Goal: Task Accomplishment & Management: Manage account settings

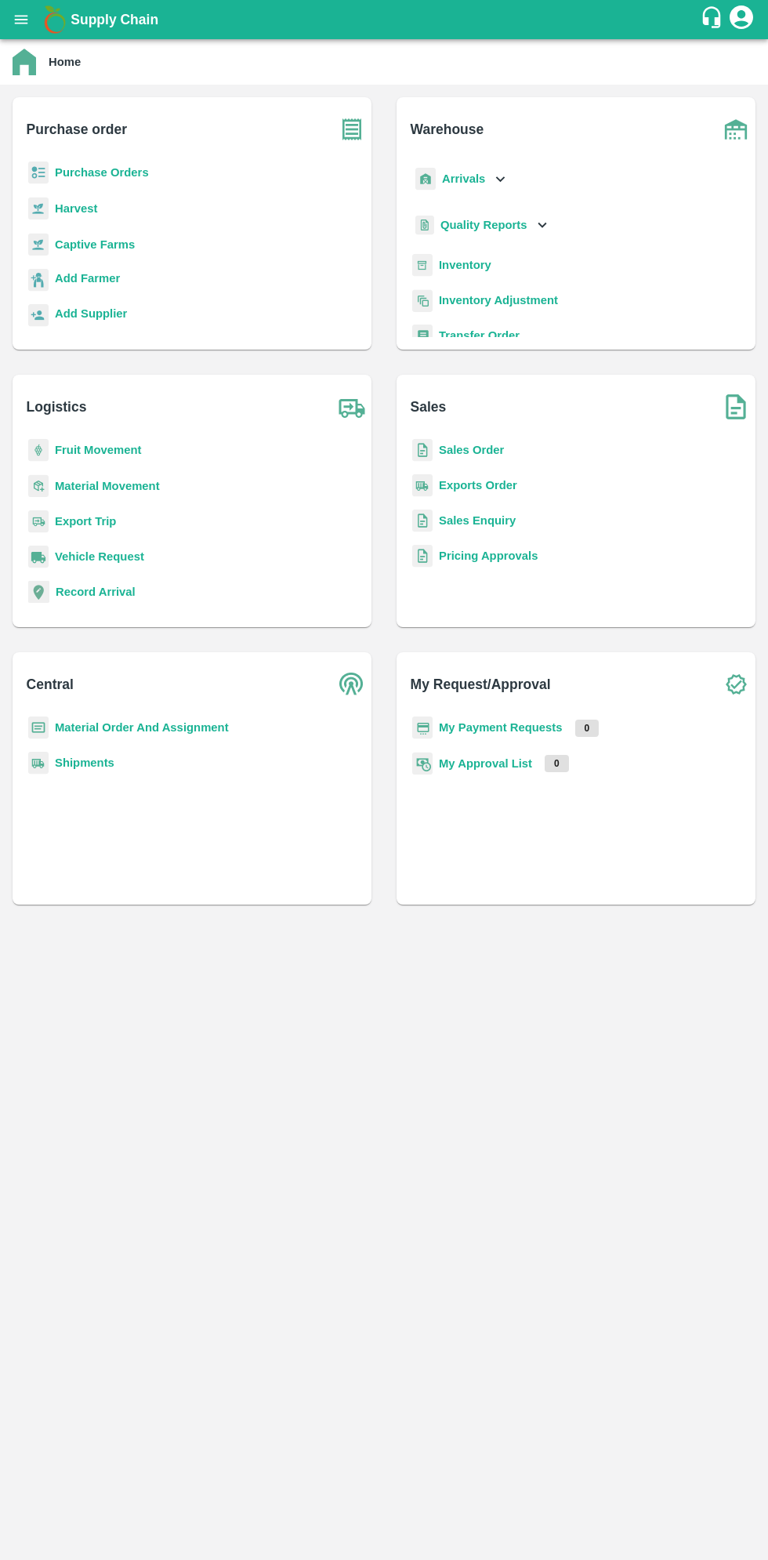
click at [24, 17] on icon "open drawer" at bounding box center [21, 19] width 17 height 17
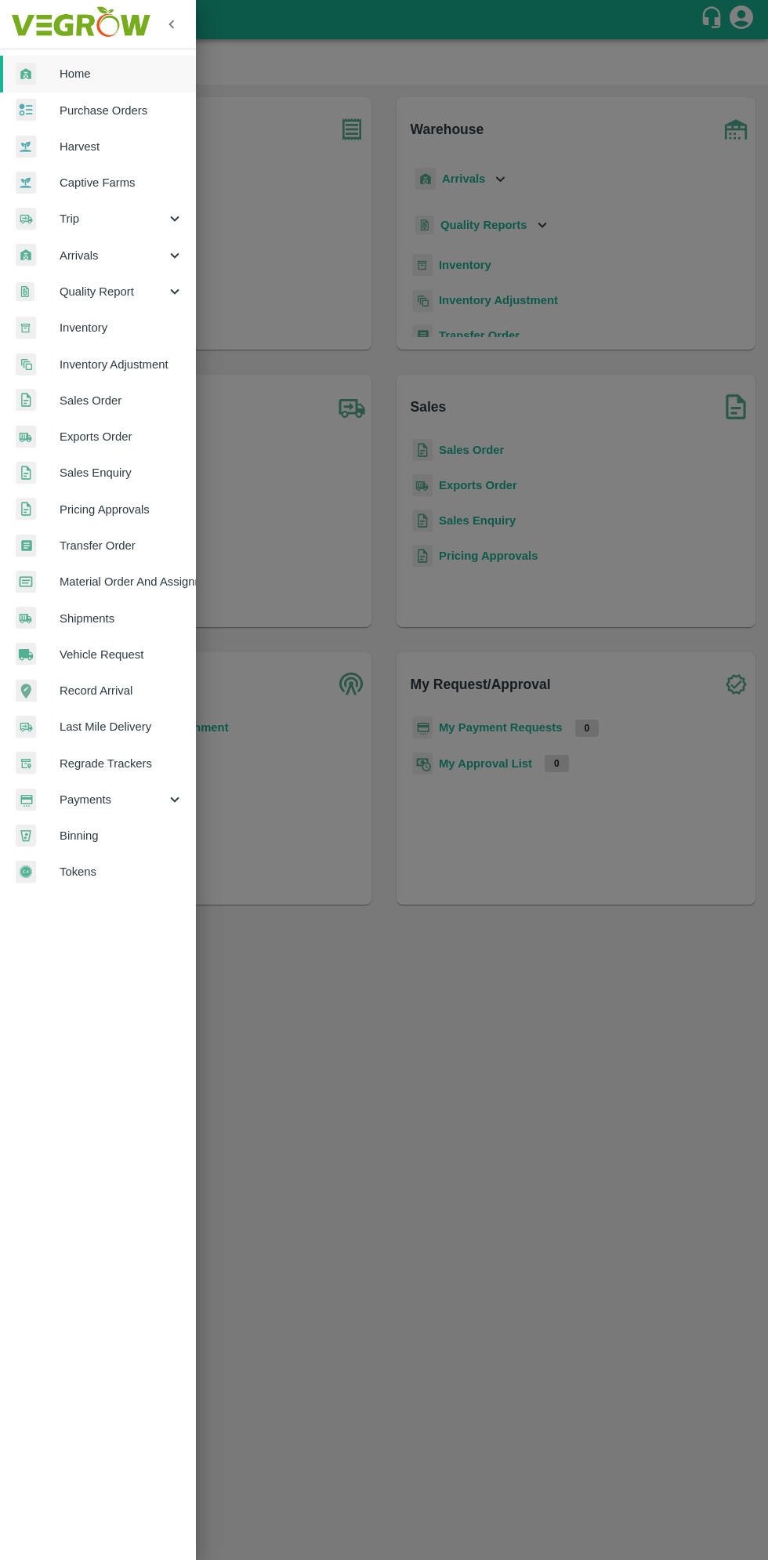
click at [84, 255] on span "Arrivals" at bounding box center [113, 255] width 107 height 17
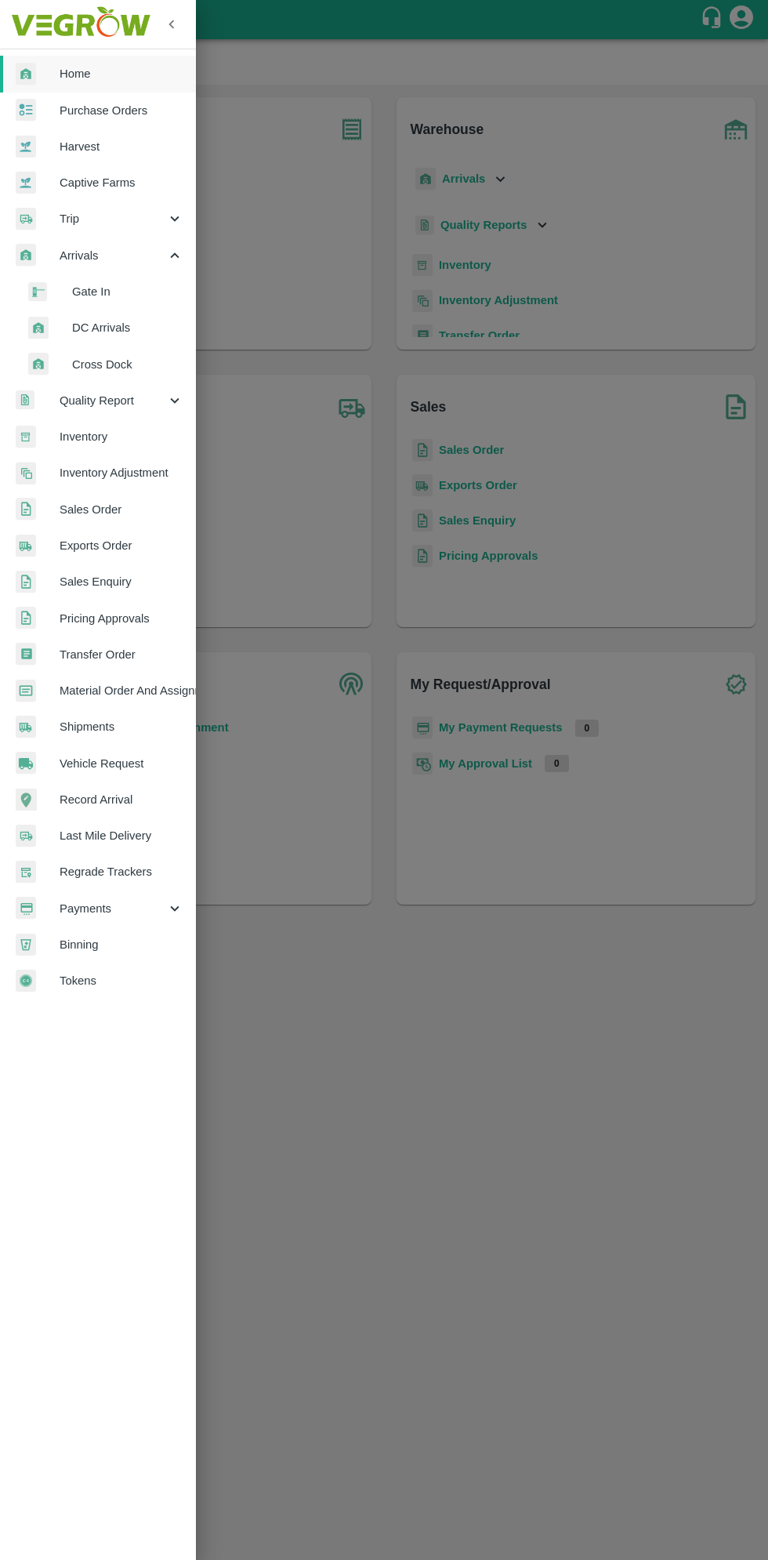
click at [95, 327] on span "DC Arrivals" at bounding box center [127, 327] width 111 height 17
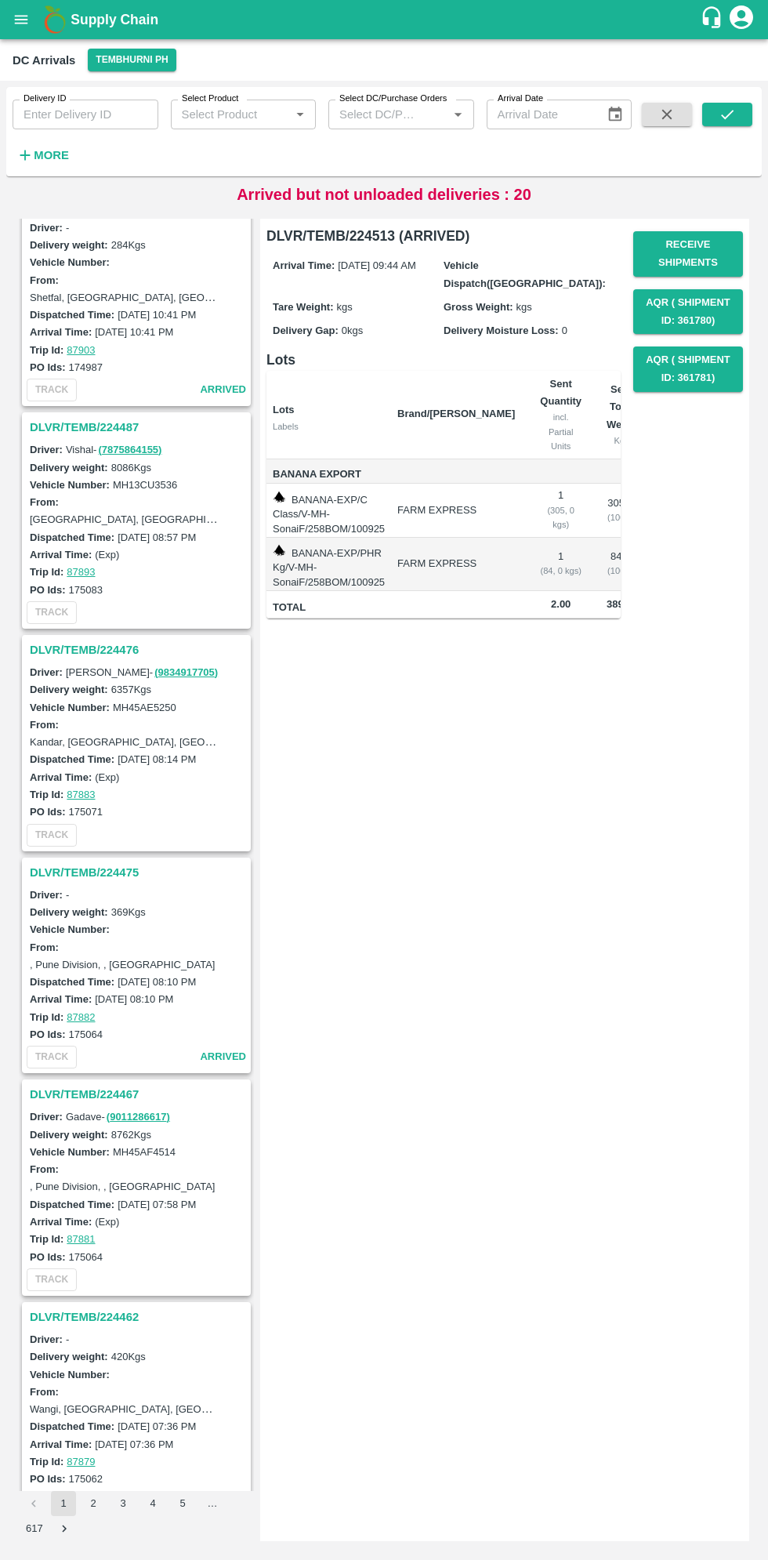
scroll to position [2483, 0]
click at [80, 1086] on h3 "DLVR/TEMB/224467" at bounding box center [139, 1093] width 218 height 20
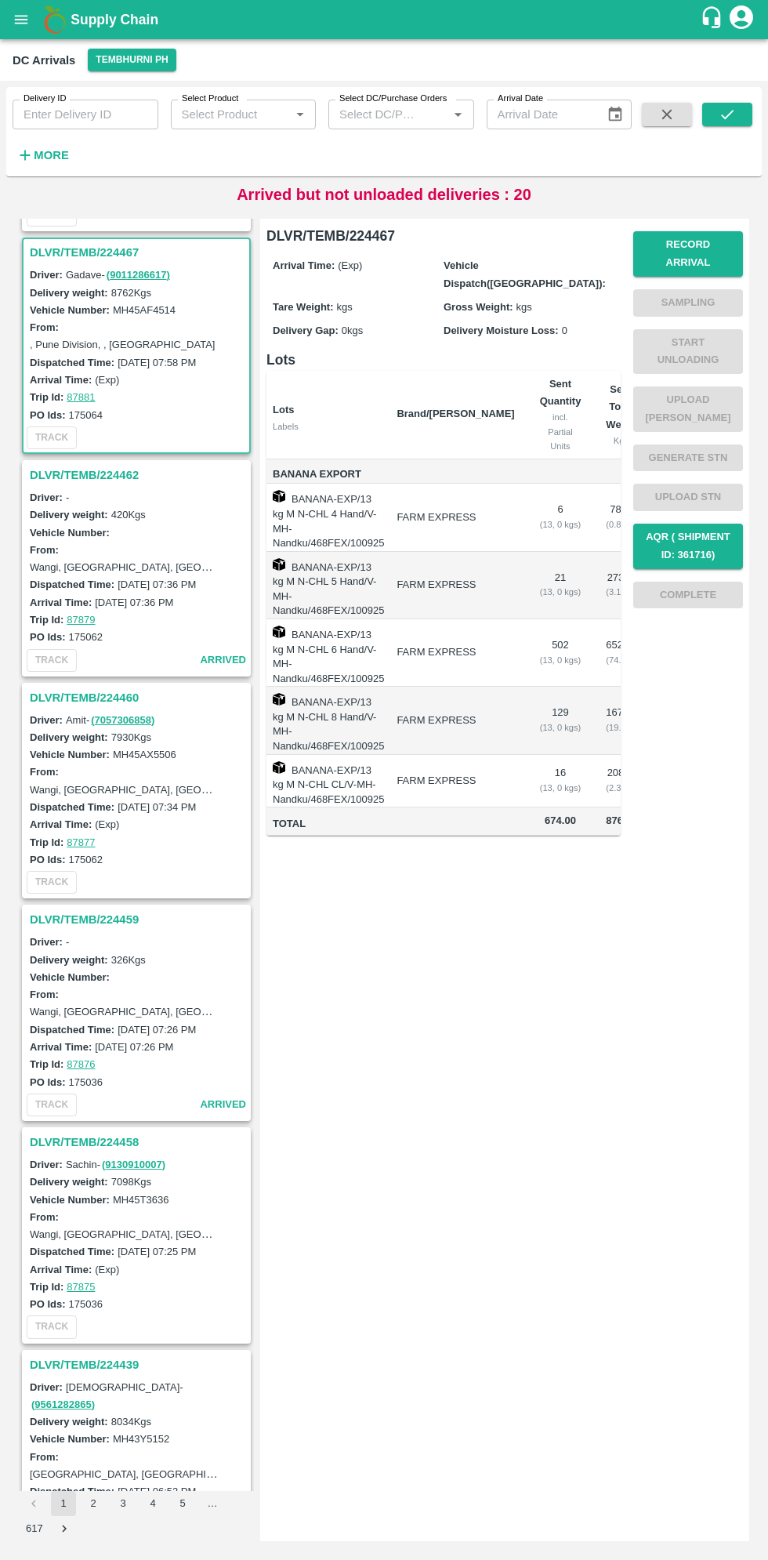
scroll to position [3332, 0]
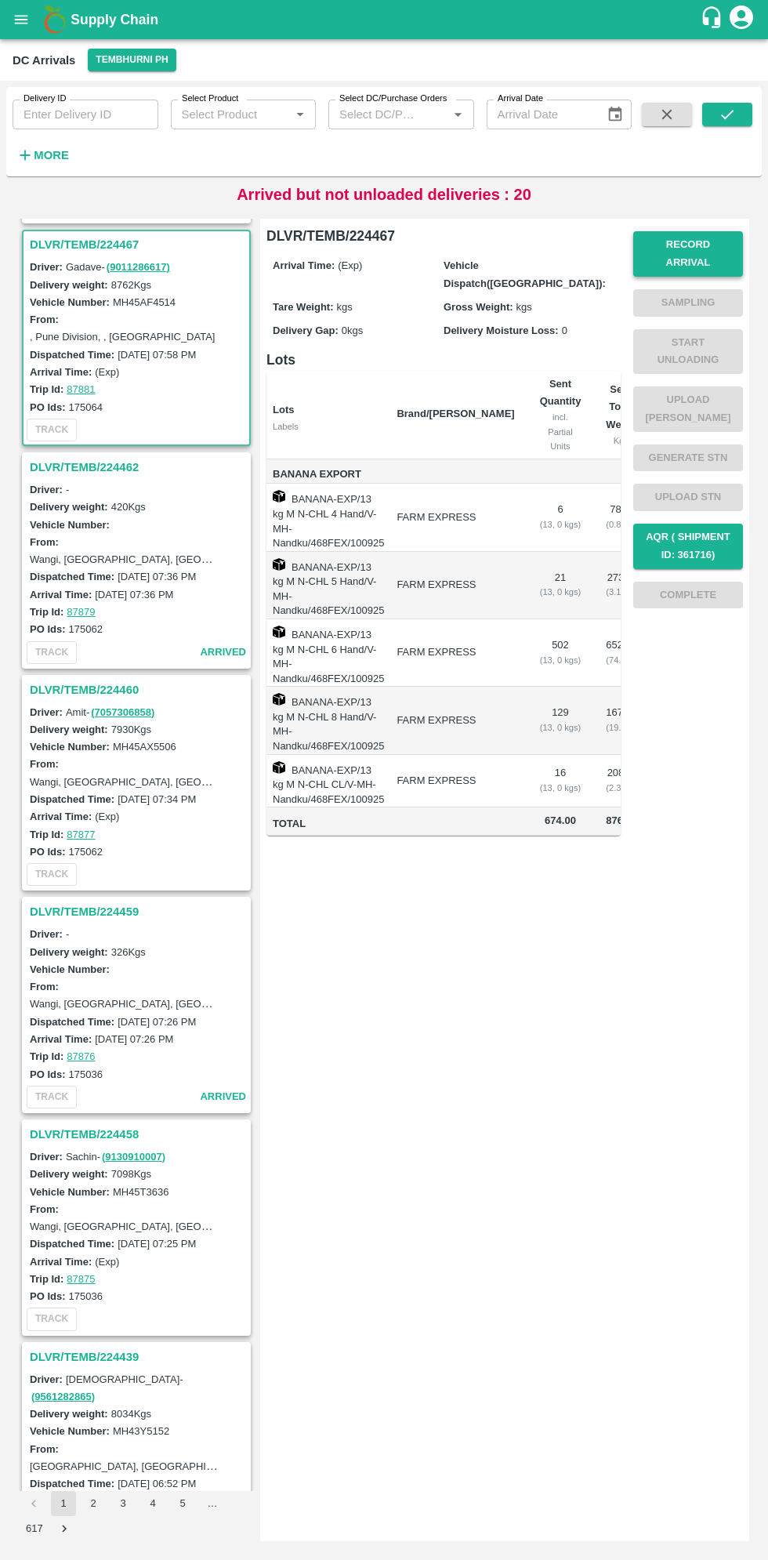
click at [718, 249] on button "Record Arrival" at bounding box center [689, 253] width 110 height 45
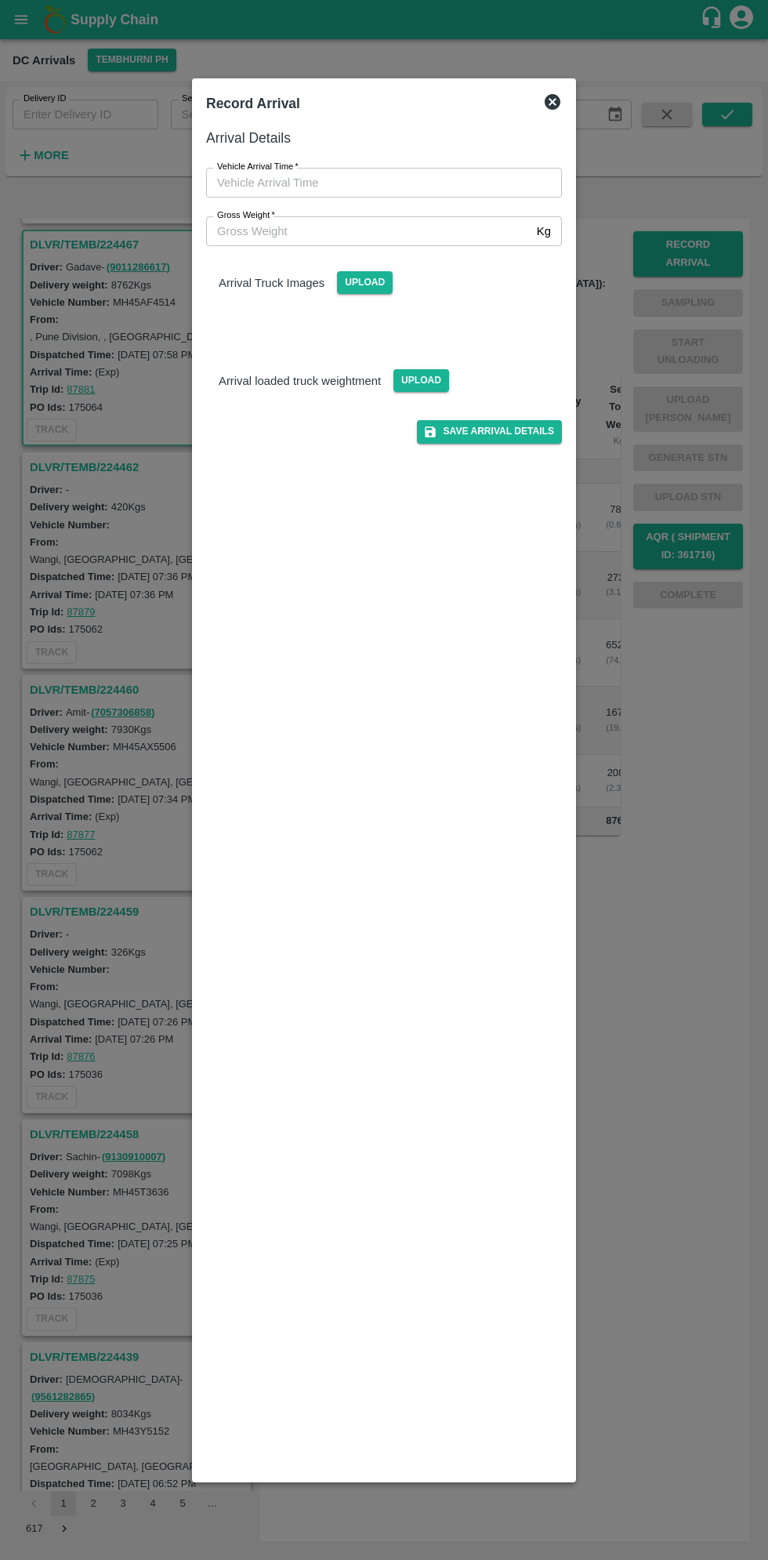
click at [286, 188] on input "Vehicle Arrival Time   *" at bounding box center [378, 183] width 345 height 30
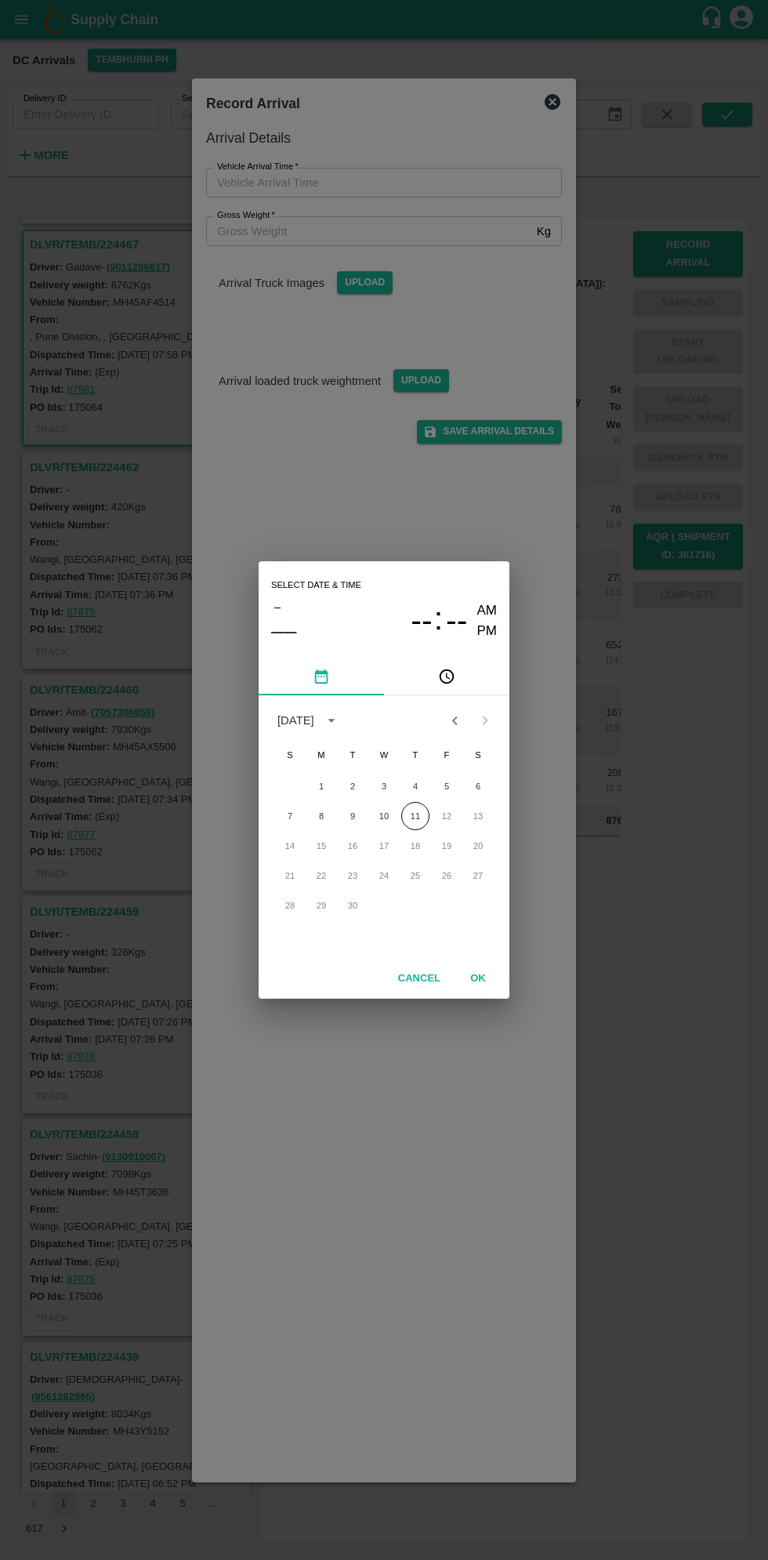
click at [453, 678] on icon "pick time" at bounding box center [447, 677] width 15 height 15
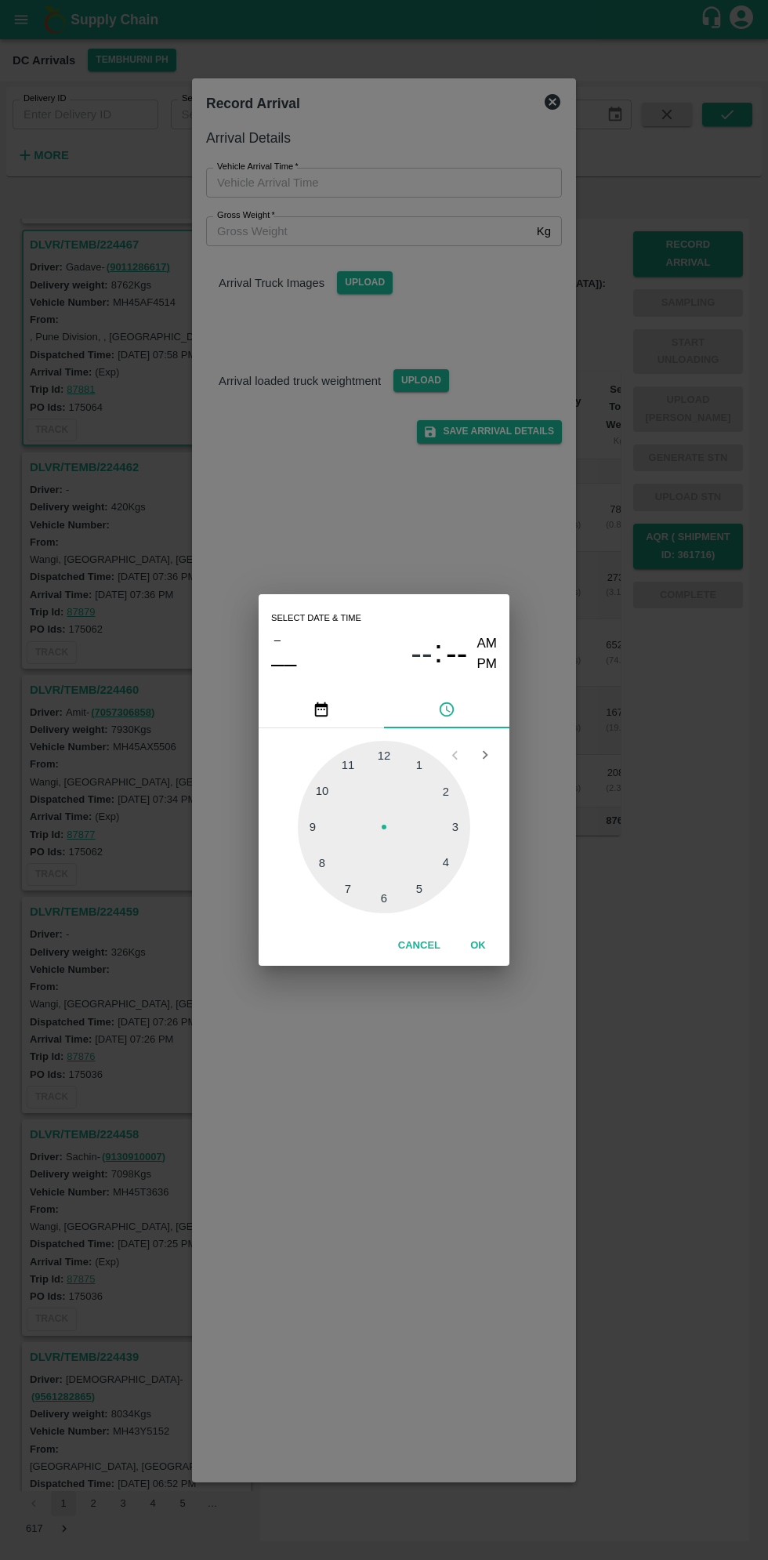
click at [317, 828] on div at bounding box center [384, 827] width 173 height 173
click at [357, 765] on div at bounding box center [384, 827] width 173 height 173
type input "[DATE] 09:56 AM"
click at [480, 944] on button "OK" at bounding box center [478, 945] width 50 height 27
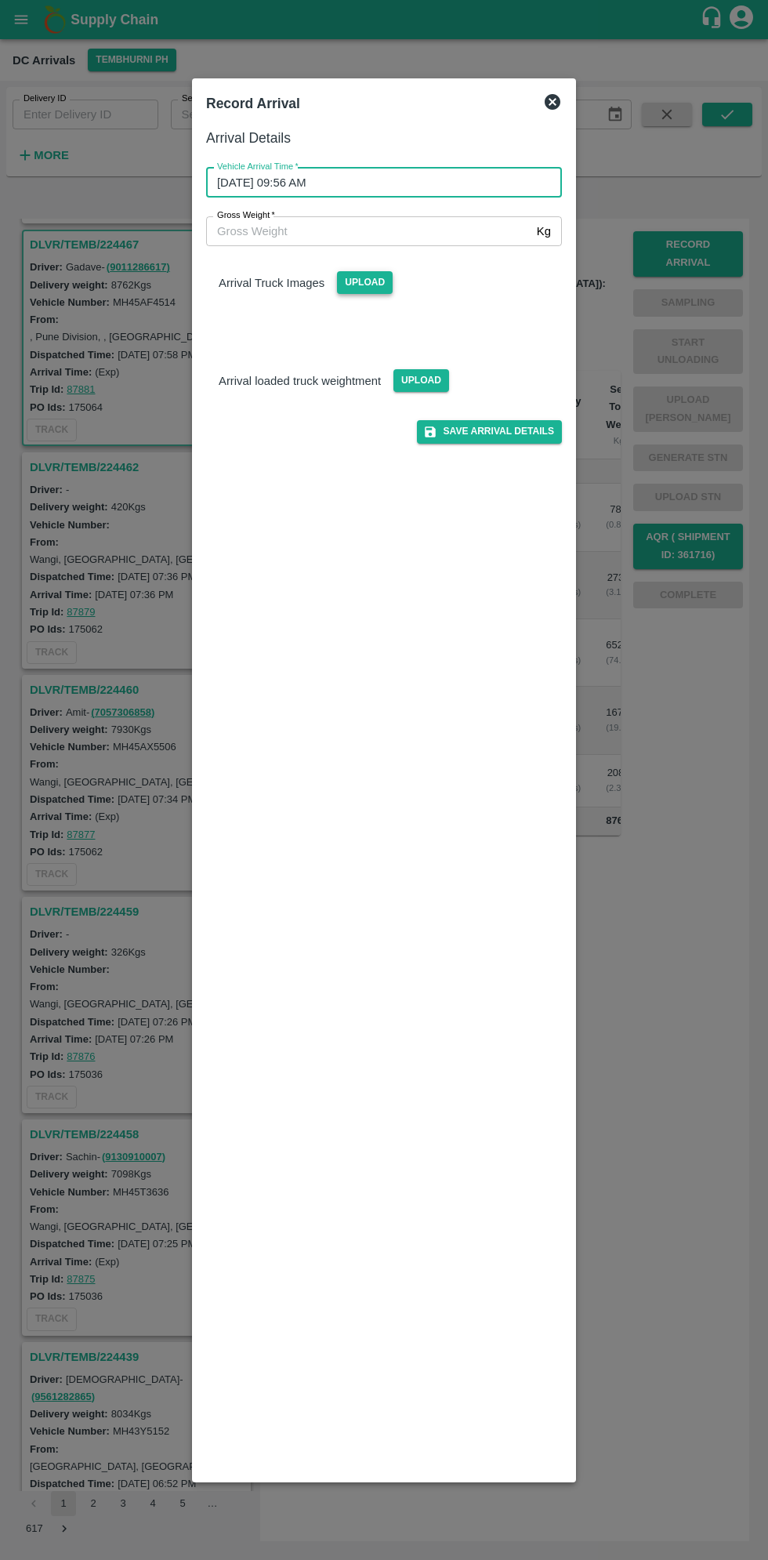
click at [368, 286] on span "Upload" at bounding box center [365, 282] width 56 height 23
click at [0, 0] on input "Upload" at bounding box center [0, 0] width 0 height 0
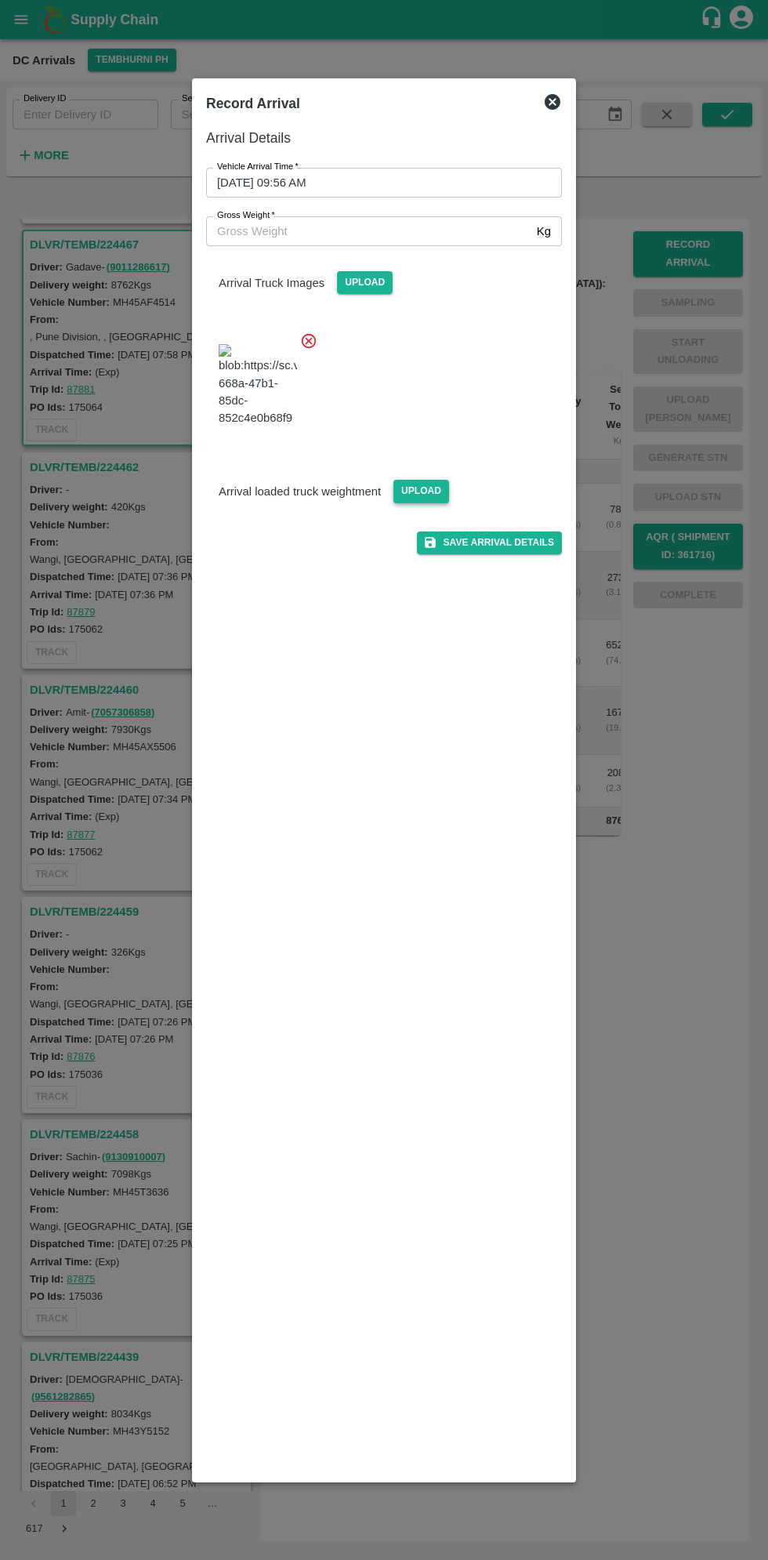
click at [409, 503] on span "Upload" at bounding box center [422, 491] width 56 height 23
click at [0, 0] on input "Upload" at bounding box center [0, 0] width 0 height 0
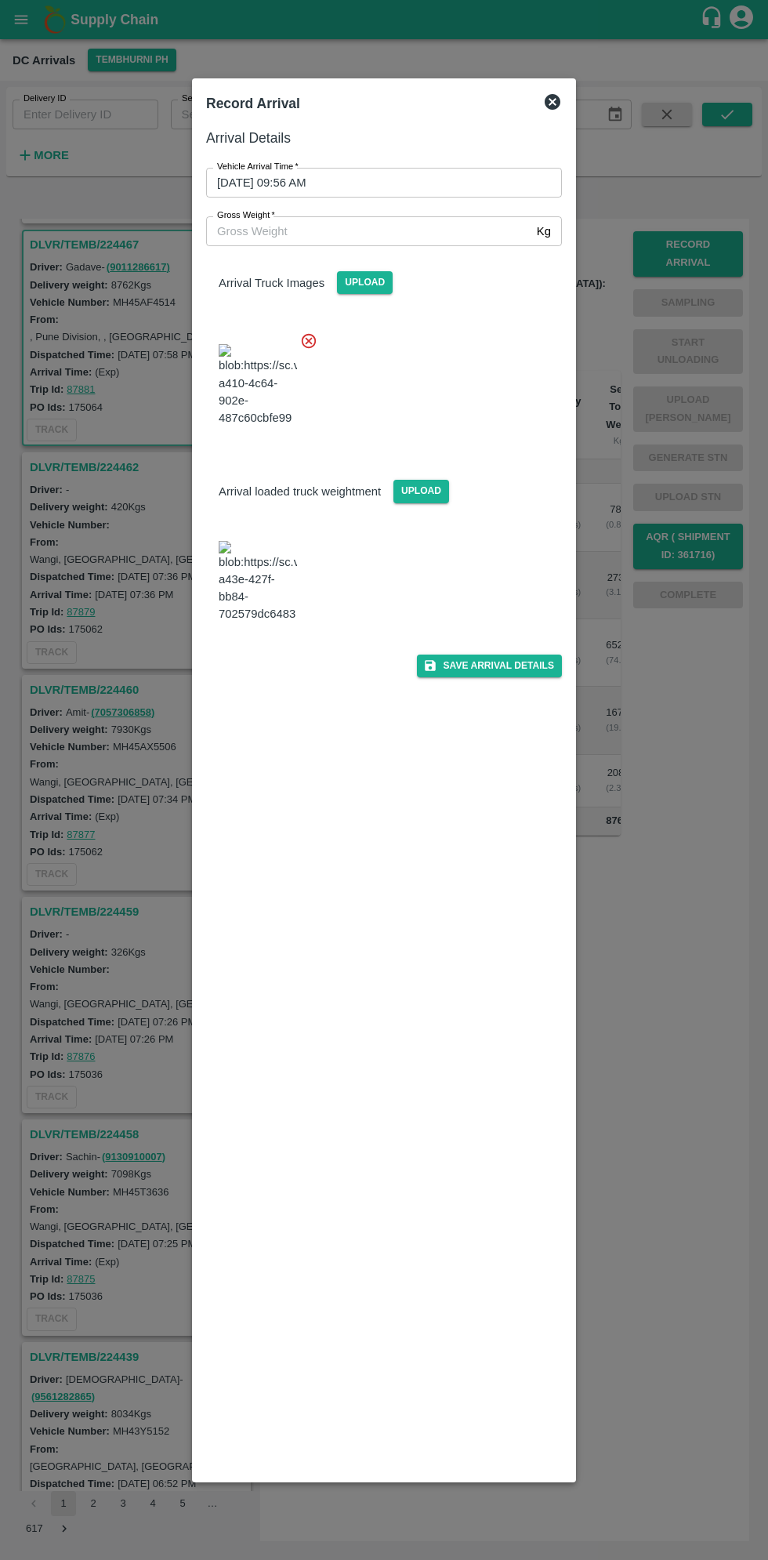
click at [270, 229] on input "Gross Weight   *" at bounding box center [368, 231] width 325 height 30
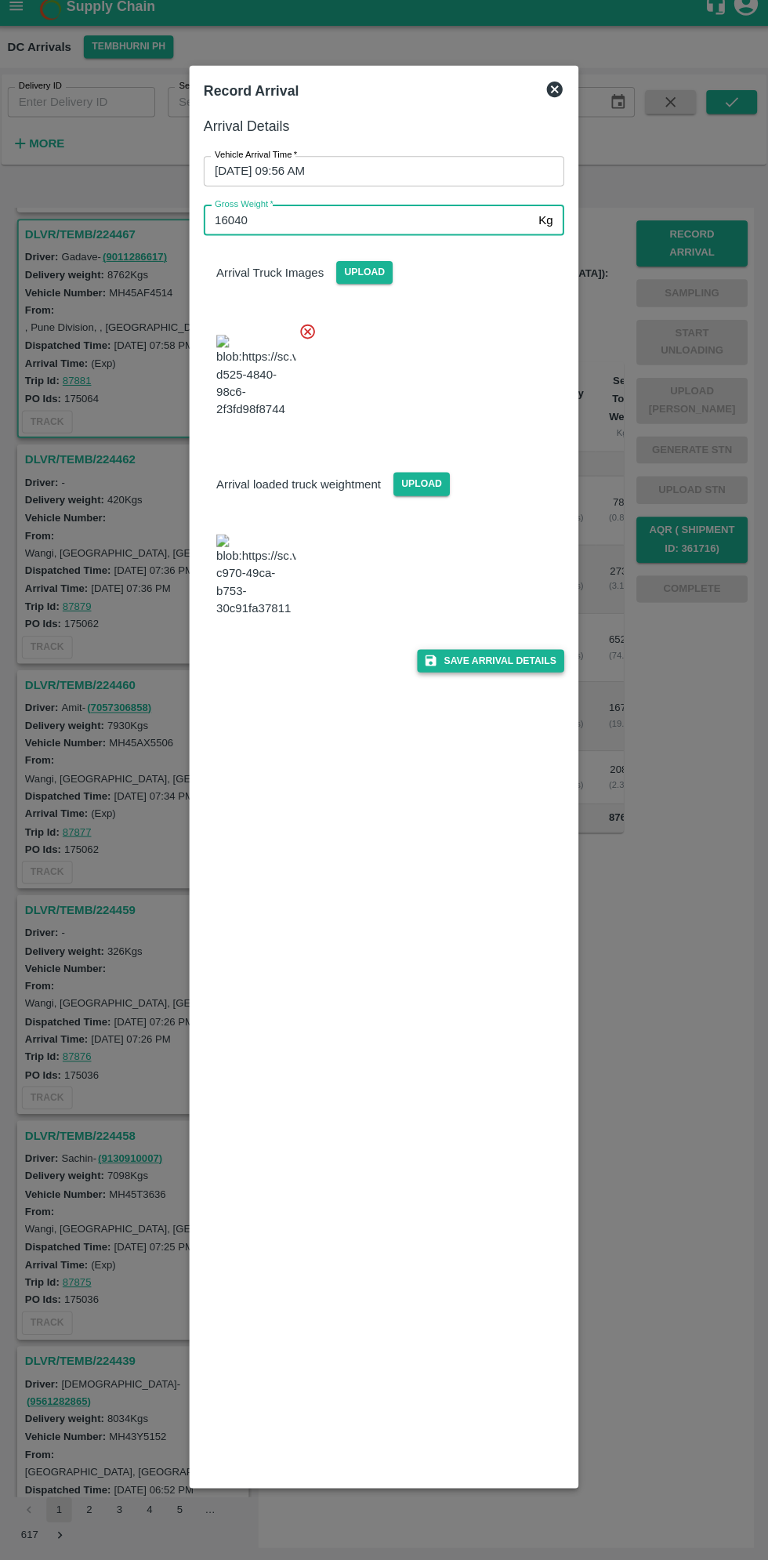
type input "16040"
click at [519, 677] on button "Save Arrival Details" at bounding box center [489, 666] width 145 height 23
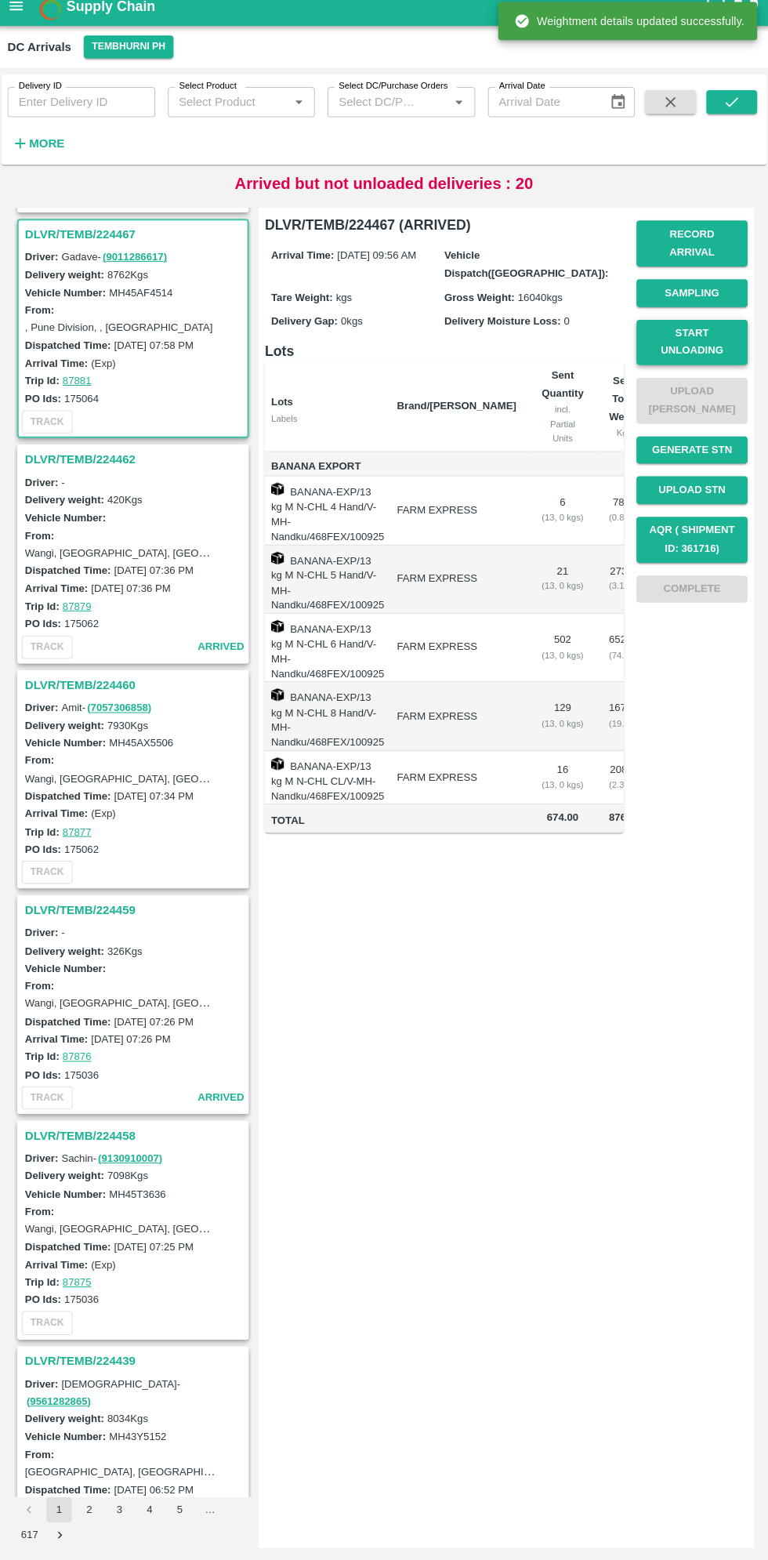
click at [709, 341] on button "Start Unloading" at bounding box center [689, 351] width 110 height 45
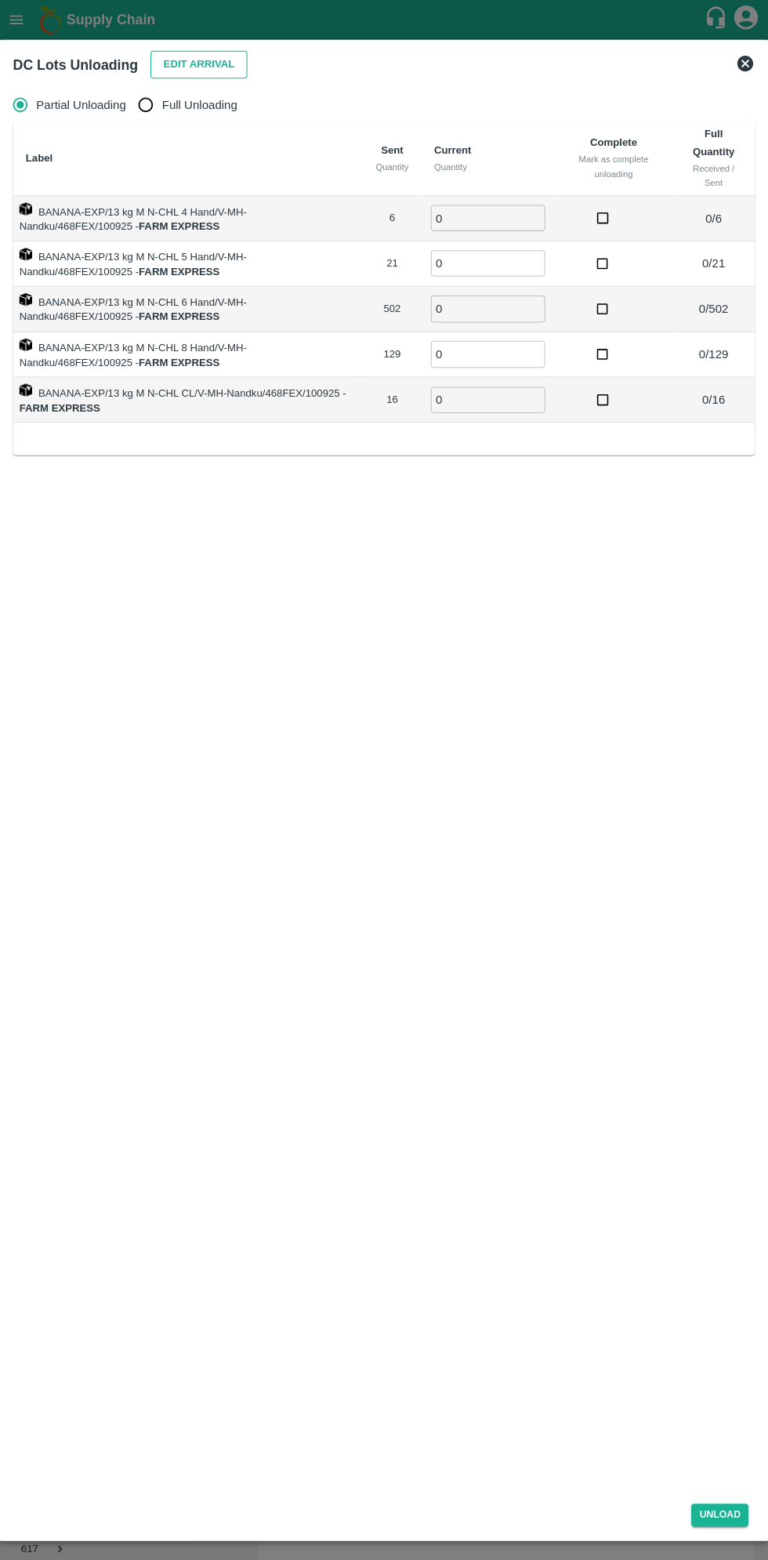
click at [183, 61] on button "Edit Arrival" at bounding box center [202, 63] width 96 height 27
